Goal: Find specific page/section: Find specific page/section

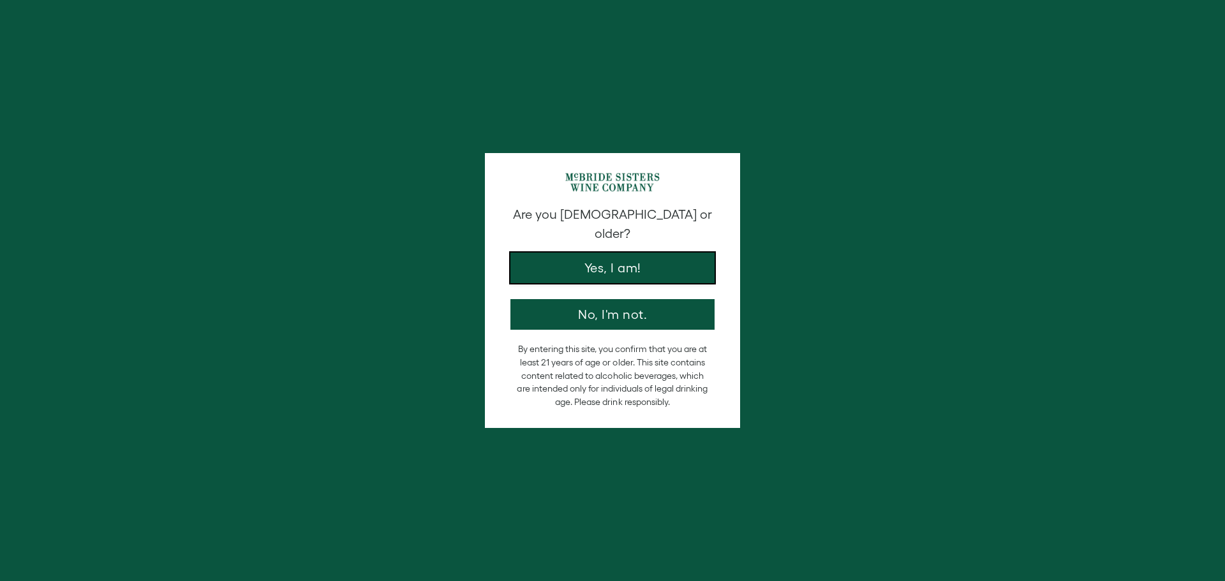
click at [619, 253] on button "Yes, I am!" at bounding box center [612, 268] width 204 height 31
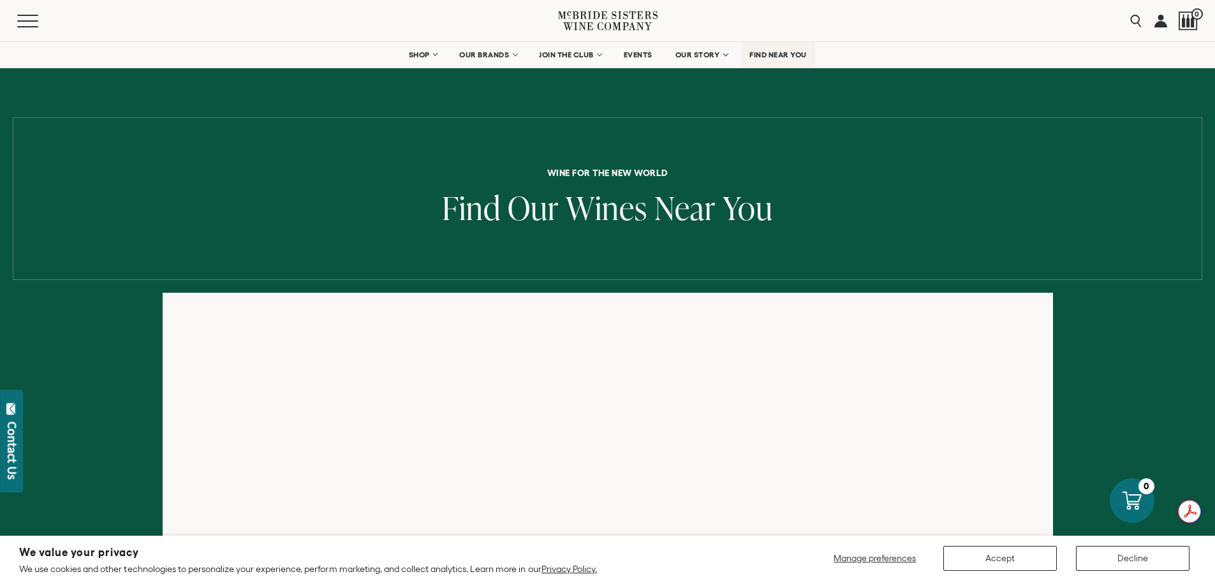
click at [778, 52] on span "FIND NEAR YOU" at bounding box center [778, 54] width 57 height 9
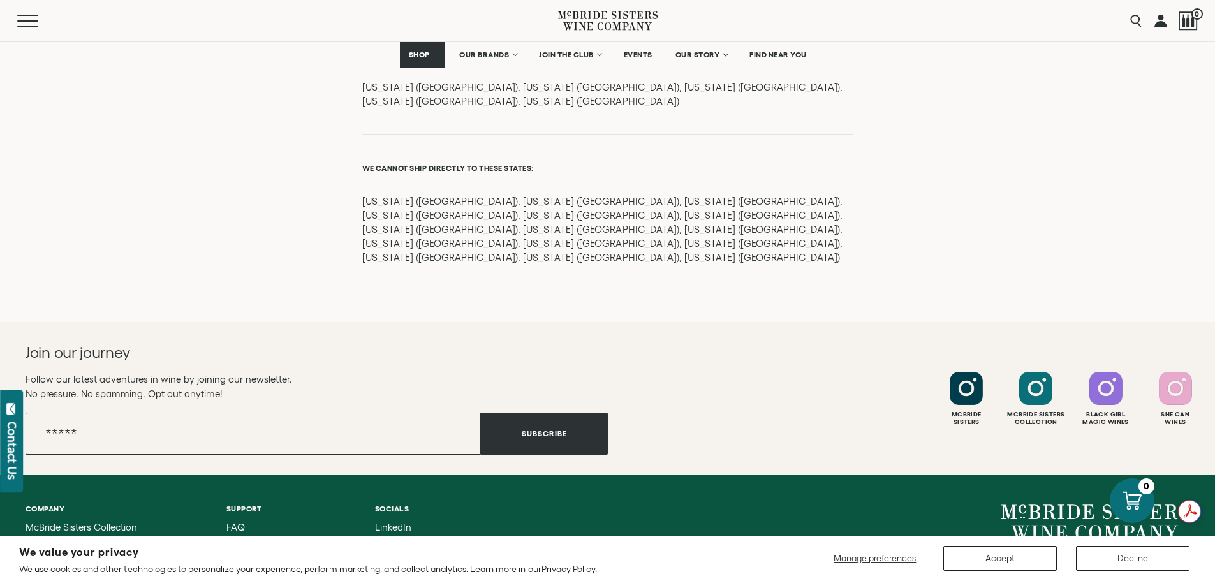
scroll to position [1741, 0]
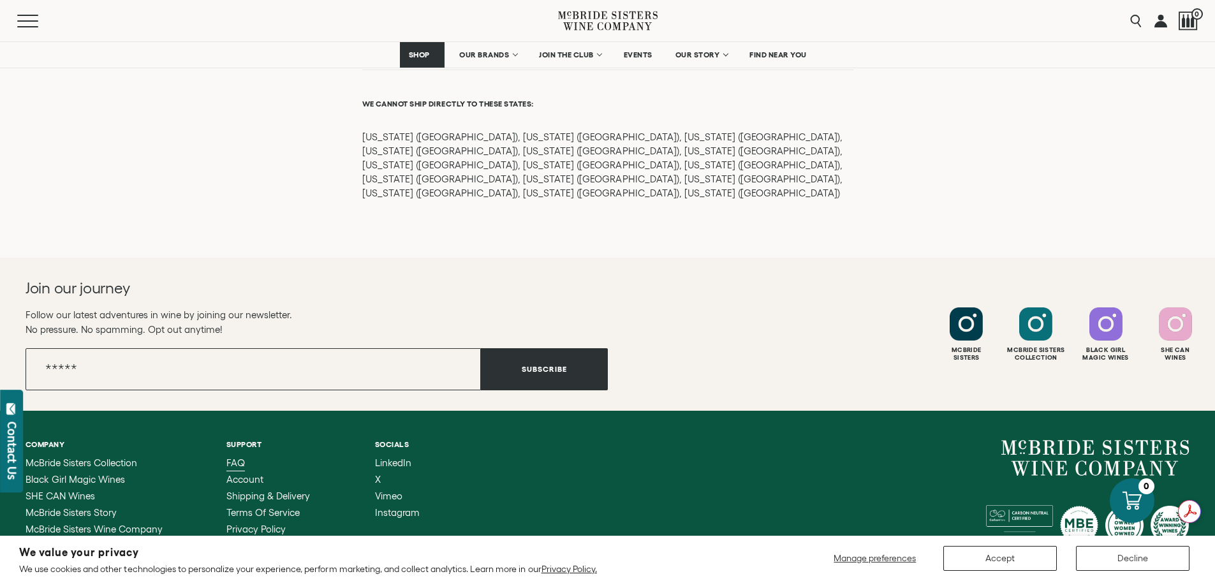
click at [240, 457] on span "FAQ" at bounding box center [235, 462] width 19 height 11
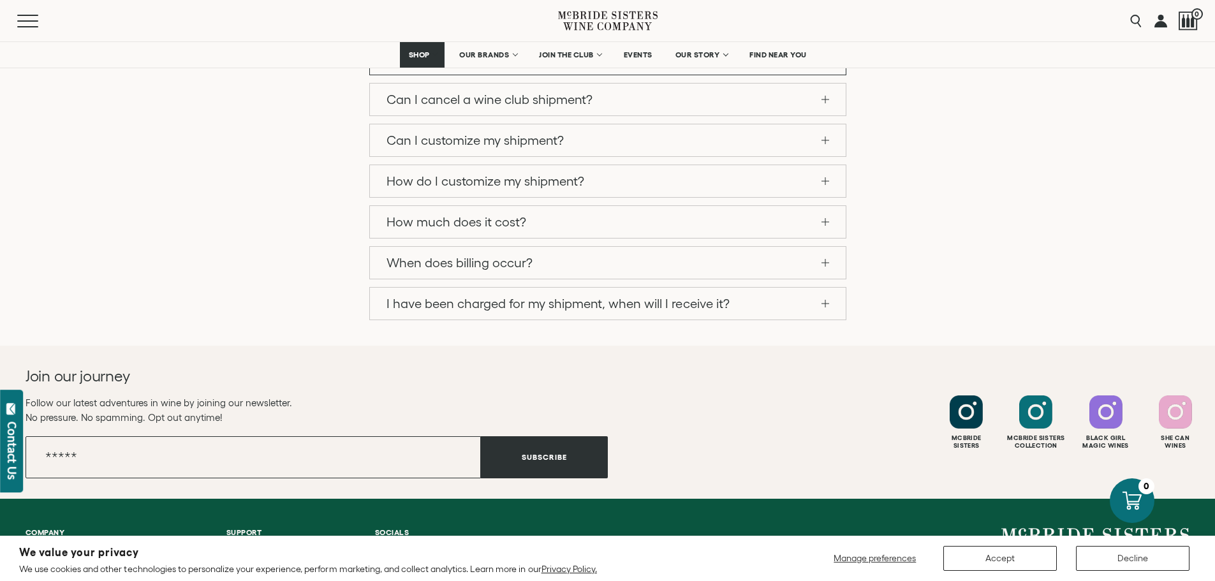
scroll to position [1301, 0]
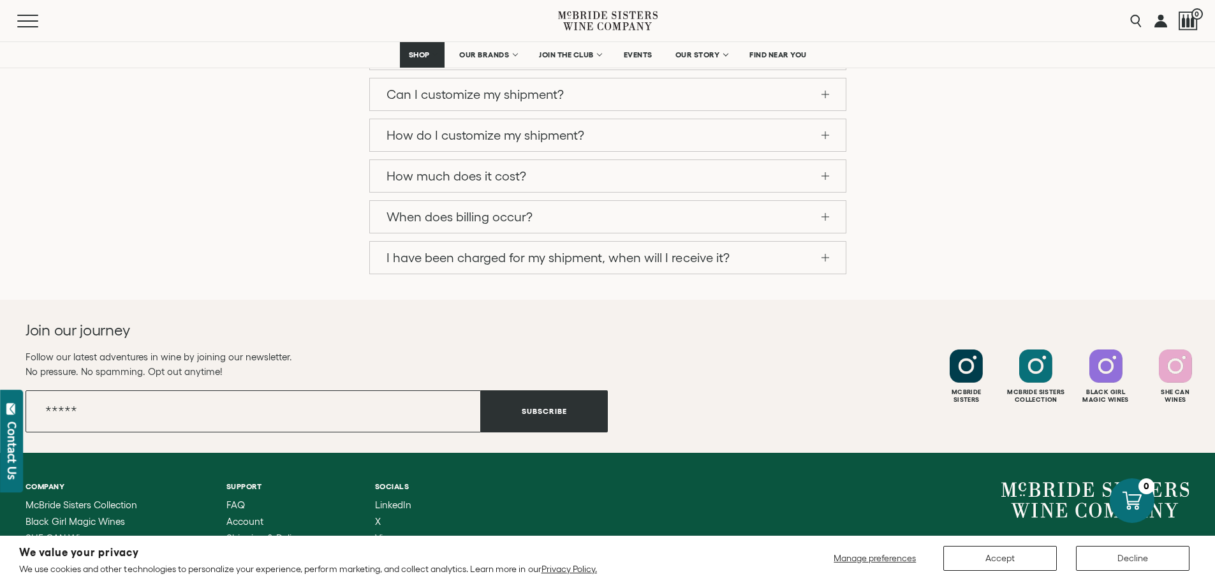
click at [51, 566] on span "McBride Sisters Wine Company" at bounding box center [94, 571] width 137 height 11
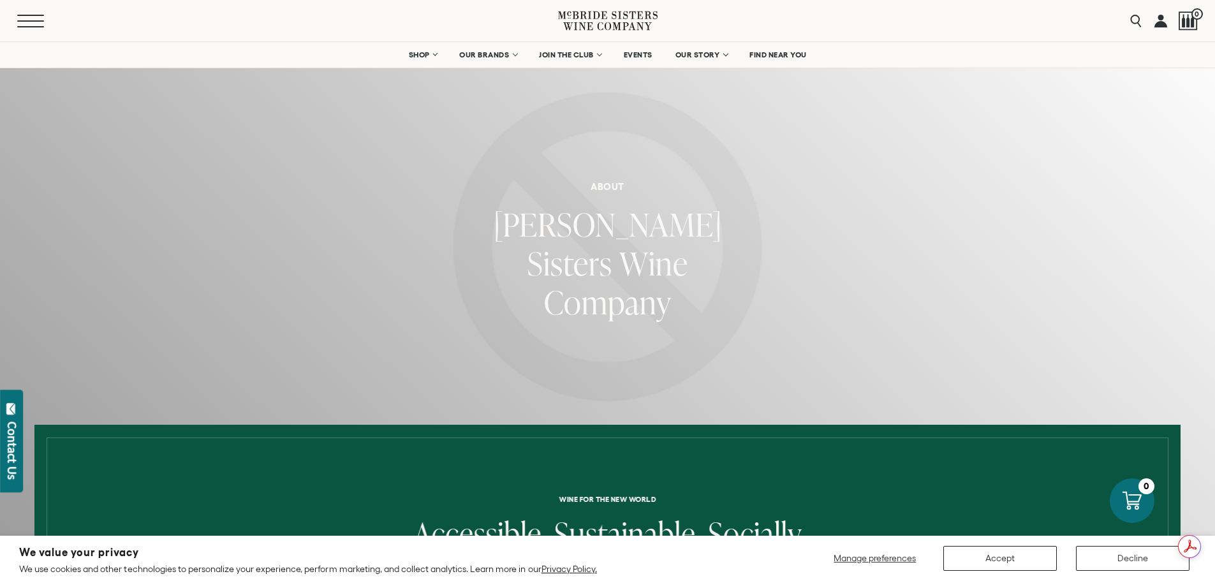
click at [34, 20] on span "Mobile Menu Trigger" at bounding box center [30, 20] width 27 height 1
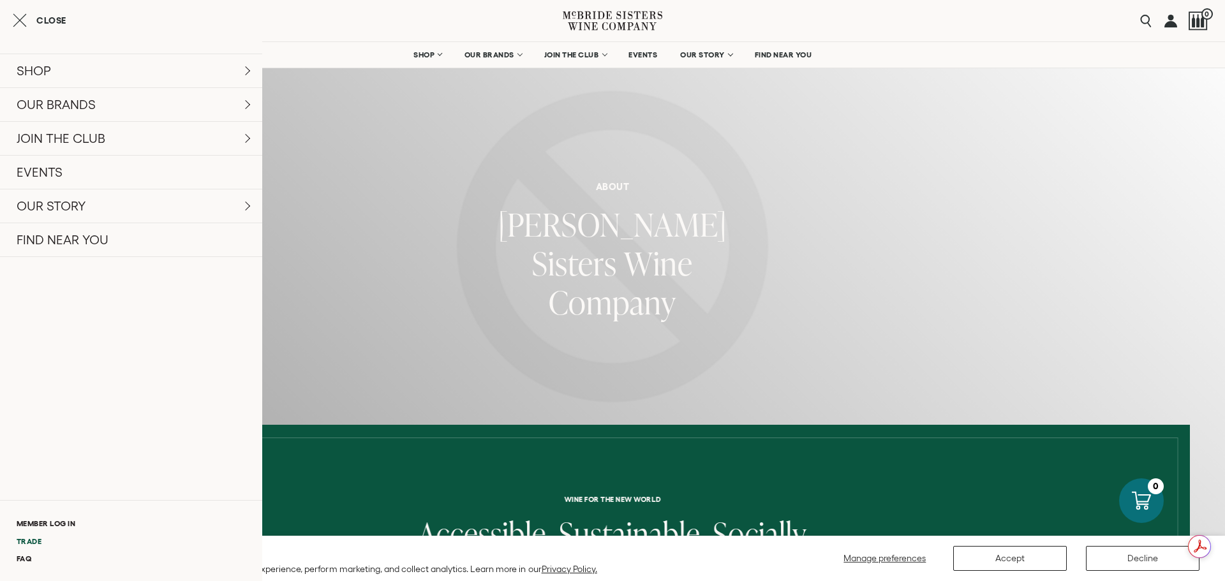
click at [34, 540] on link "Trade" at bounding box center [131, 541] width 262 height 17
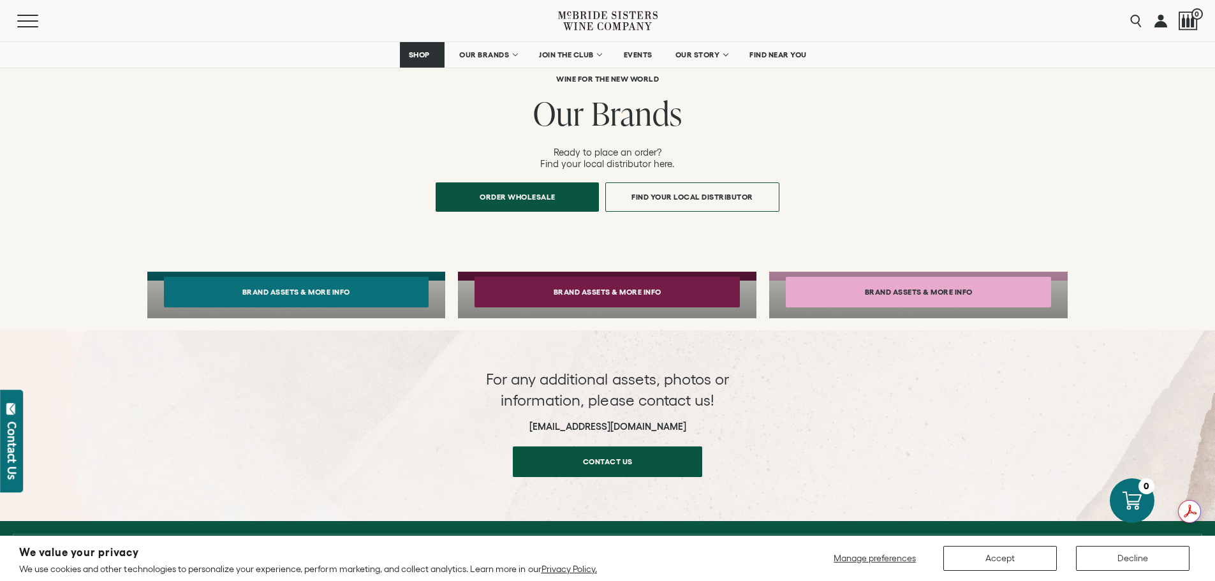
scroll to position [853, 0]
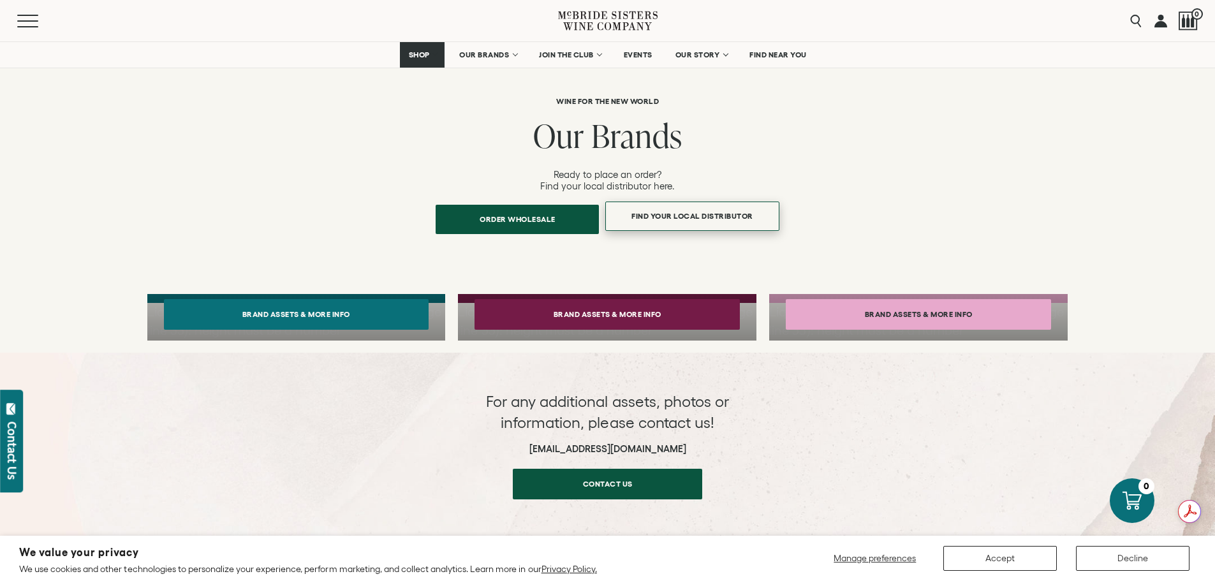
click at [691, 207] on span "Find Your Local Distributor" at bounding box center [692, 216] width 167 height 25
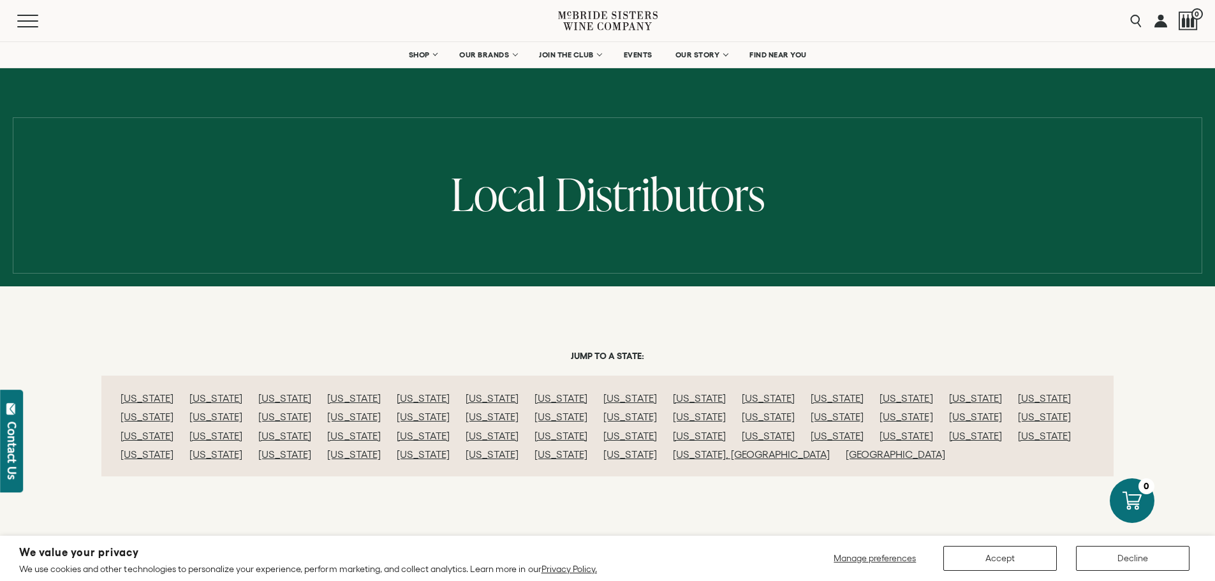
click at [604, 417] on link "Michigan" at bounding box center [630, 416] width 53 height 11
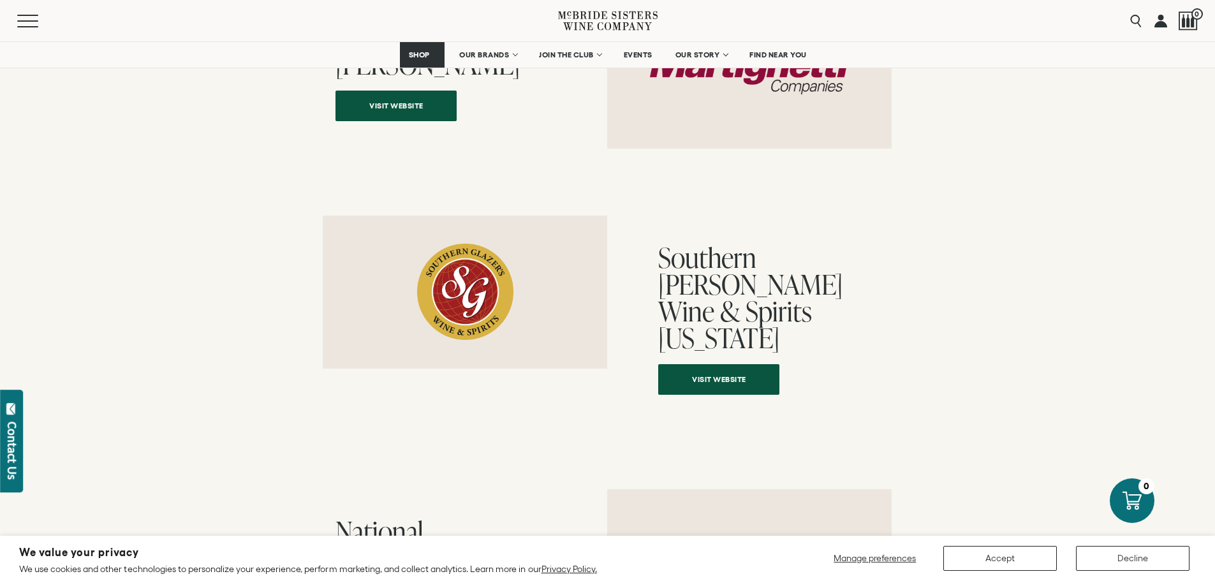
scroll to position [5520, 0]
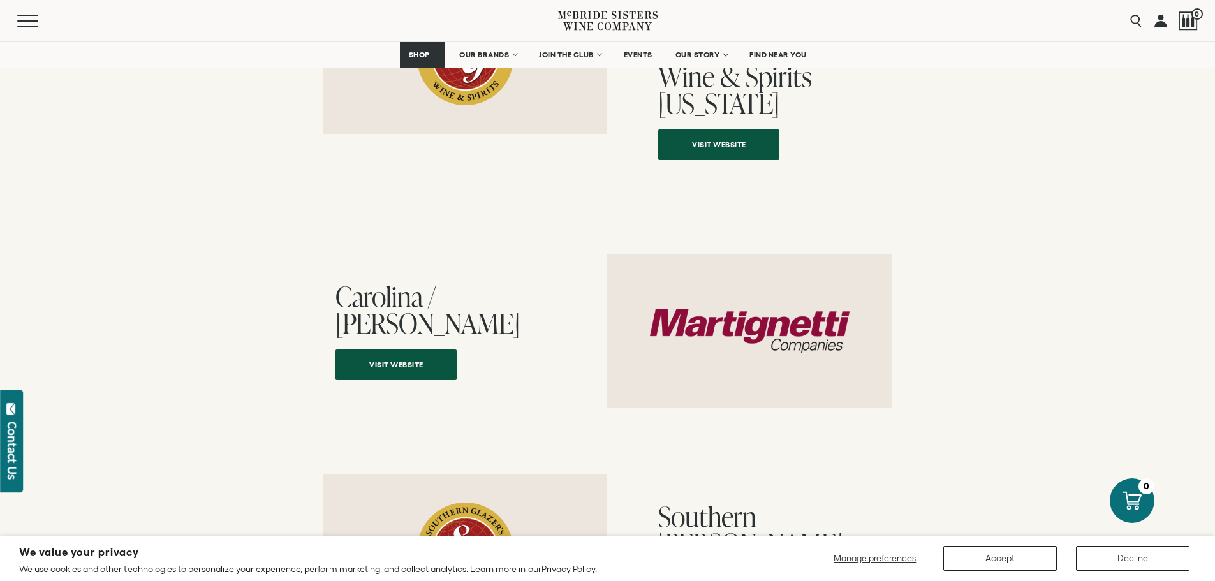
scroll to position [5584, 0]
